Goal: Find specific page/section: Find specific page/section

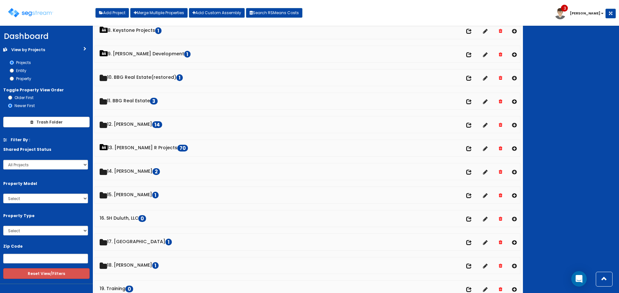
scroll to position [193, 0]
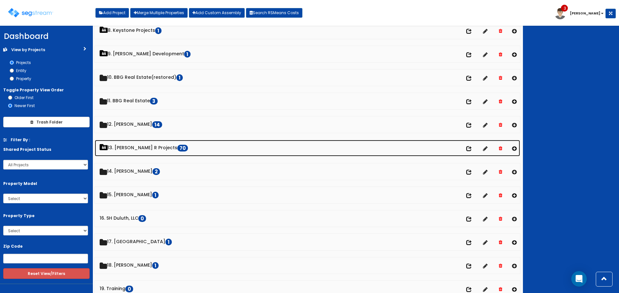
click at [146, 147] on link "13. Paul R Projects 70" at bounding box center [307, 148] width 425 height 16
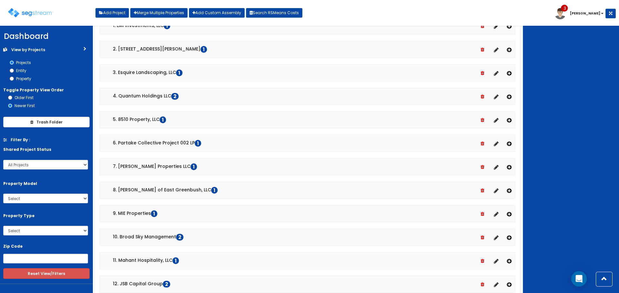
scroll to position [226, 0]
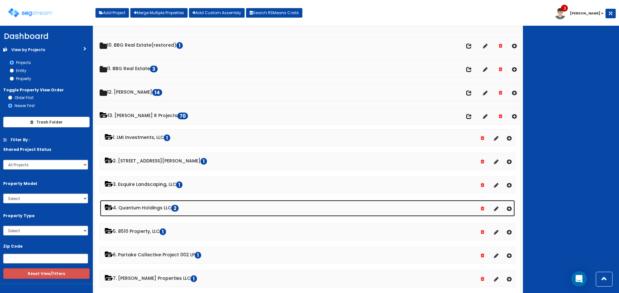
click at [153, 207] on link "4. Quantum Holdings LLC 2" at bounding box center [307, 208] width 415 height 16
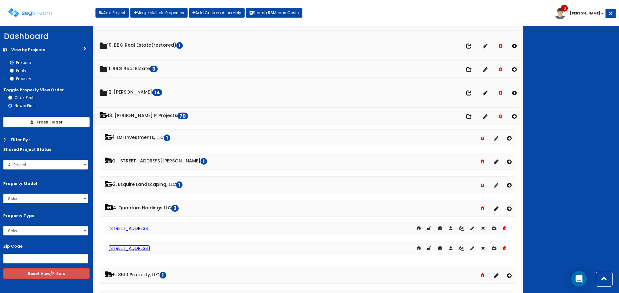
click at [122, 248] on link "[STREET_ADDRESS]" at bounding box center [129, 248] width 42 height 6
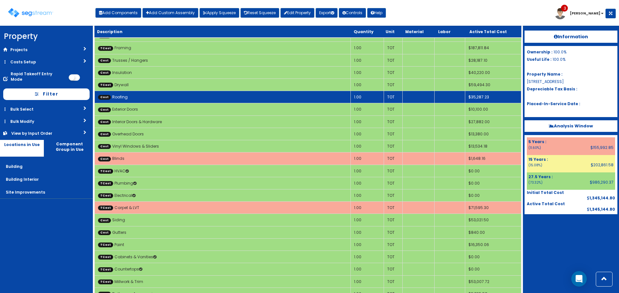
scroll to position [1299, 0]
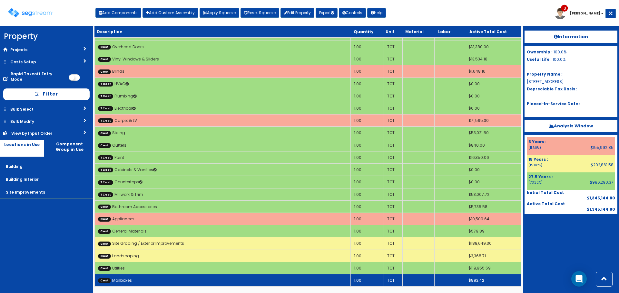
click at [281, 281] on td "Cost Mailboxes" at bounding box center [223, 281] width 256 height 12
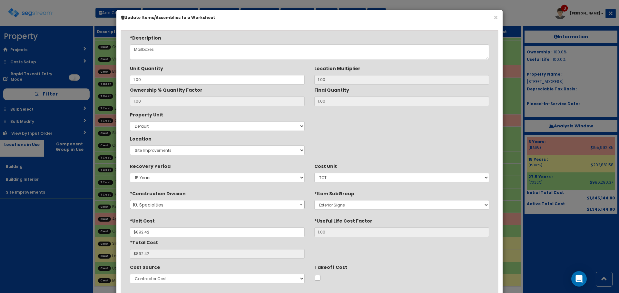
scroll to position [64, 0]
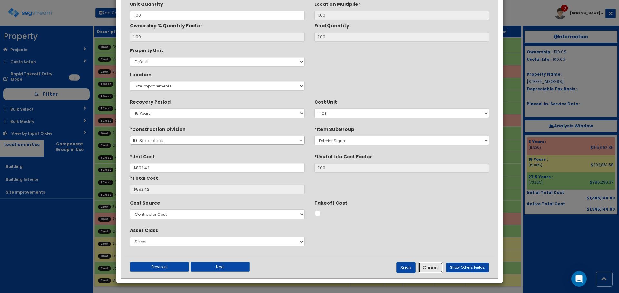
click at [431, 267] on button "Cancel" at bounding box center [430, 268] width 24 height 11
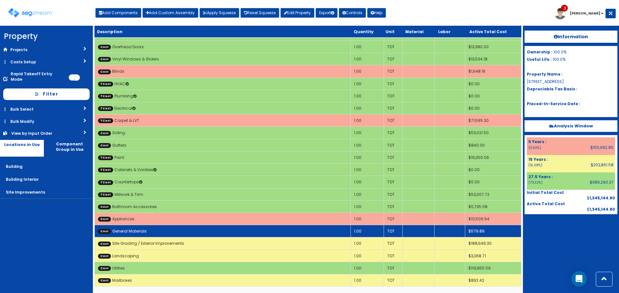
scroll to position [1073, 0]
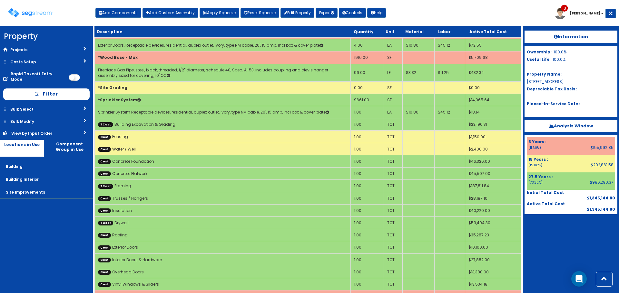
click at [522, 7] on div "Toggle navigation Add Components Add Custom Assembly Apply Squeeze Reset Squeez…" at bounding box center [309, 15] width 612 height 21
